Goal: Check status: Check status

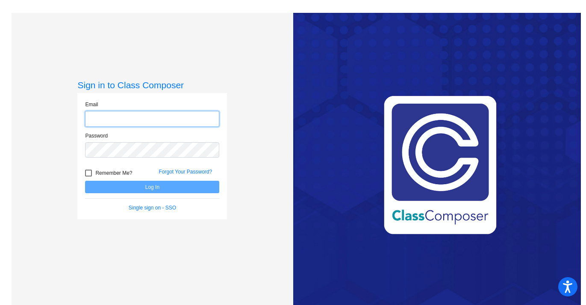
type input "[EMAIL_ADDRESS][DOMAIN_NAME]"
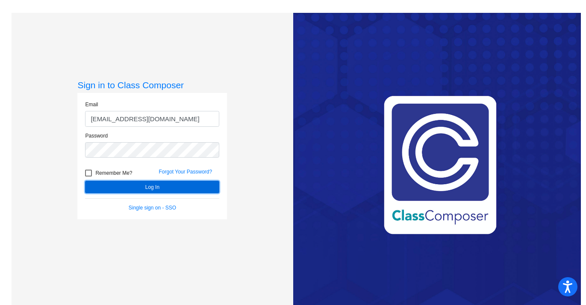
click at [143, 185] on button "Log In" at bounding box center [152, 186] width 134 height 12
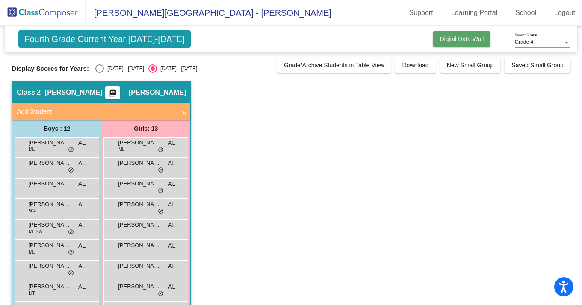
click at [477, 39] on span "Digital Data Wall" at bounding box center [462, 39] width 44 height 7
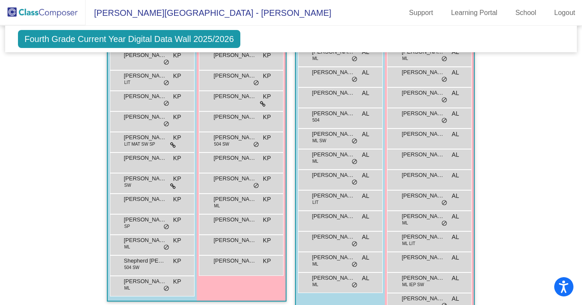
scroll to position [234, 0]
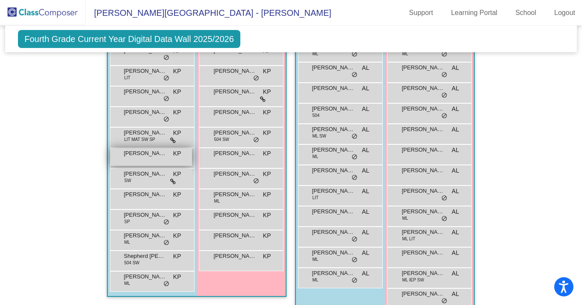
click at [148, 153] on span "[PERSON_NAME] [PERSON_NAME]" at bounding box center [145, 153] width 43 height 9
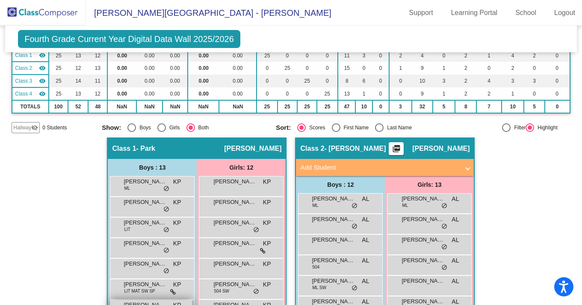
scroll to position [0, 0]
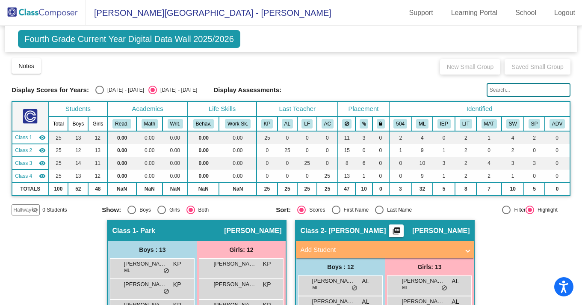
click at [104, 89] on div "[DATE] - [DATE]" at bounding box center [124, 90] width 40 height 8
click at [100, 94] on input "[DATE] - [DATE]" at bounding box center [99, 94] width 0 height 0
radio input "true"
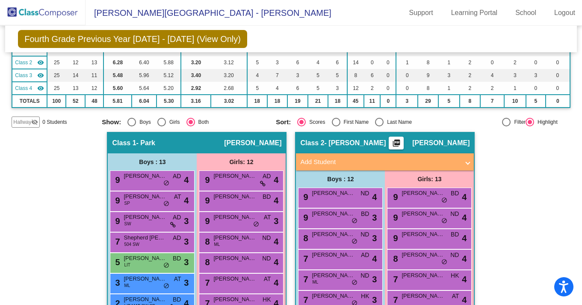
scroll to position [89, 0]
